Goal: Task Accomplishment & Management: Manage account settings

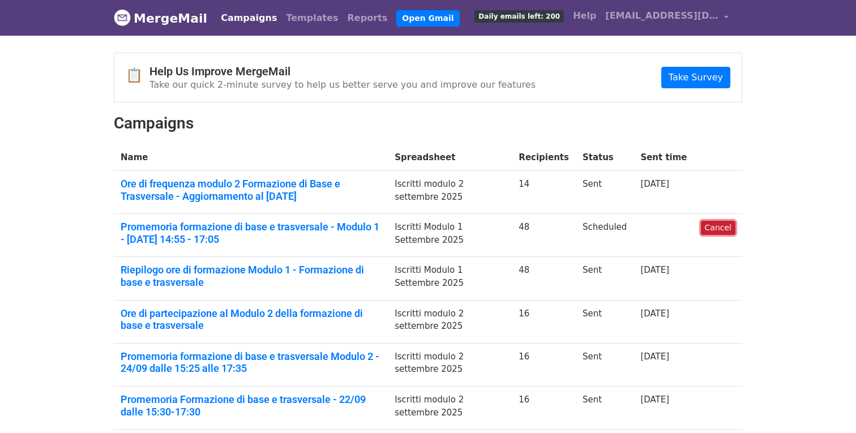
click at [714, 229] on link "Cancel" at bounding box center [717, 228] width 35 height 14
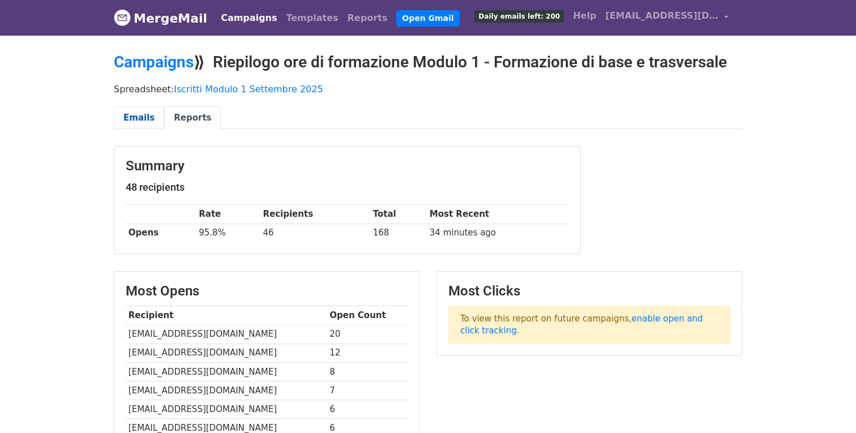
click at [125, 111] on link "Emails" at bounding box center [139, 117] width 50 height 23
